Goal: Transaction & Acquisition: Download file/media

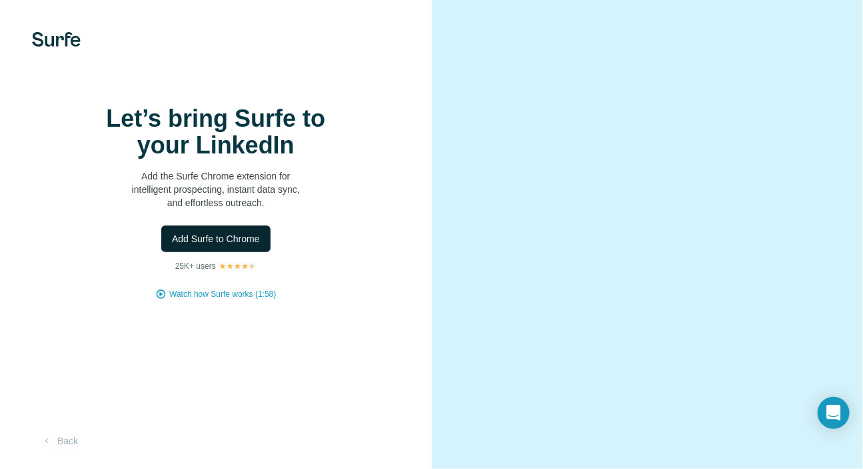
click at [243, 237] on span "Add Surfe to Chrome" at bounding box center [216, 238] width 88 height 13
